Goal: Find contact information: Find contact information

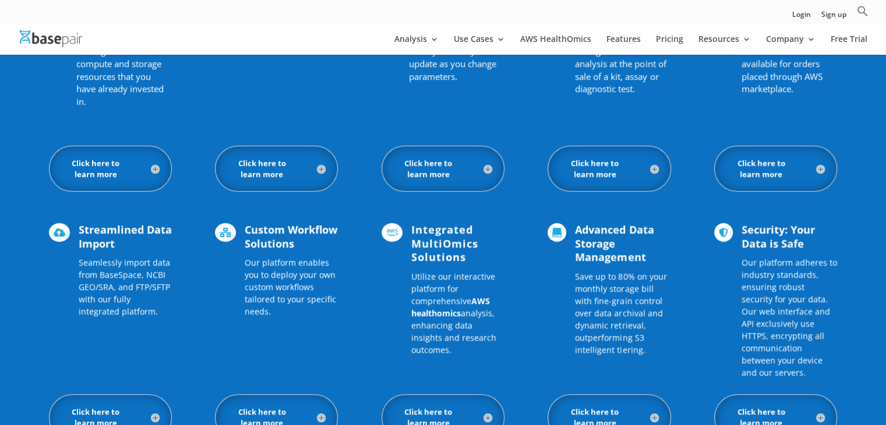
scroll to position [2272, 0]
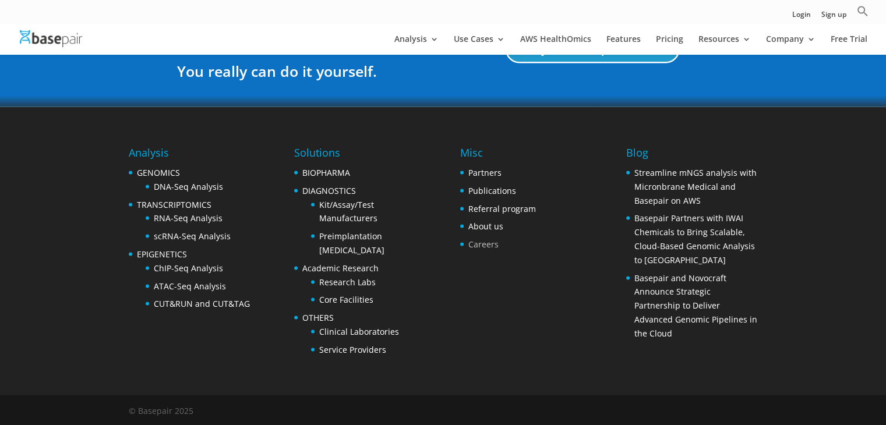
click at [489, 245] on link "Careers" at bounding box center [483, 244] width 30 height 11
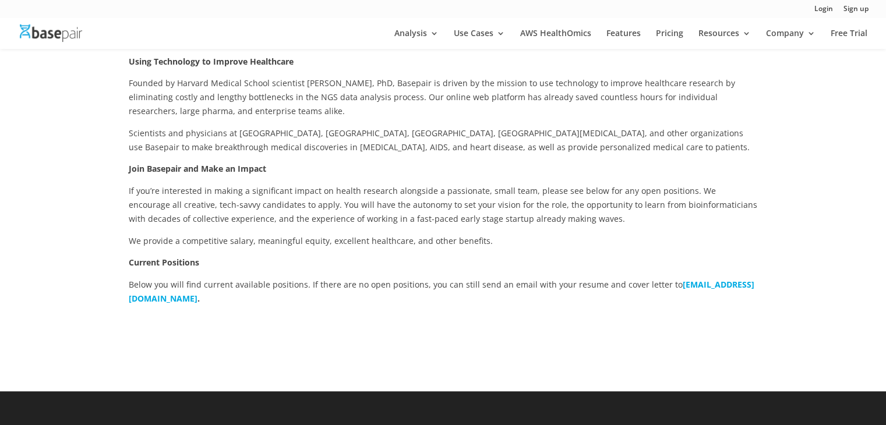
scroll to position [178, 0]
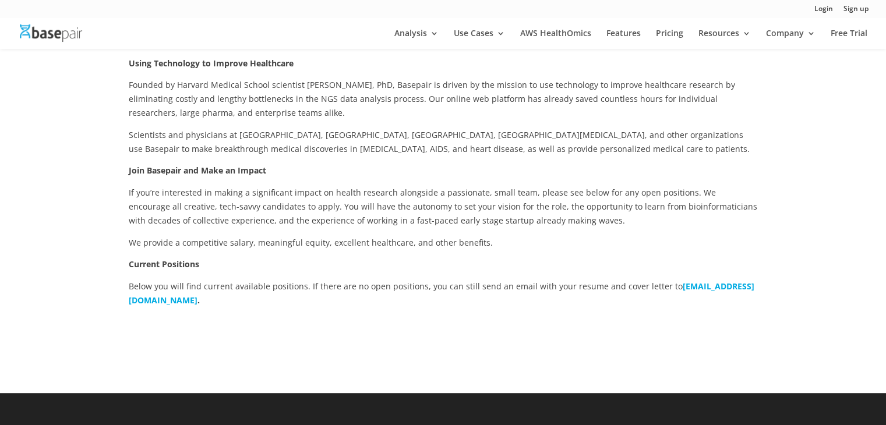
click at [233, 300] on b "[EMAIL_ADDRESS][DOMAIN_NAME]" at bounding box center [441, 293] width 625 height 25
drag, startPoint x: 122, startPoint y: 299, endPoint x: 239, endPoint y: 303, distance: 117.1
click at [239, 303] on div "Using Technology to Improve Healthcare Founded by Harvard Medical School scient…" at bounding box center [443, 201] width 886 height 384
copy b "[EMAIL_ADDRESS][DOMAIN_NAME]"
